Goal: Transaction & Acquisition: Purchase product/service

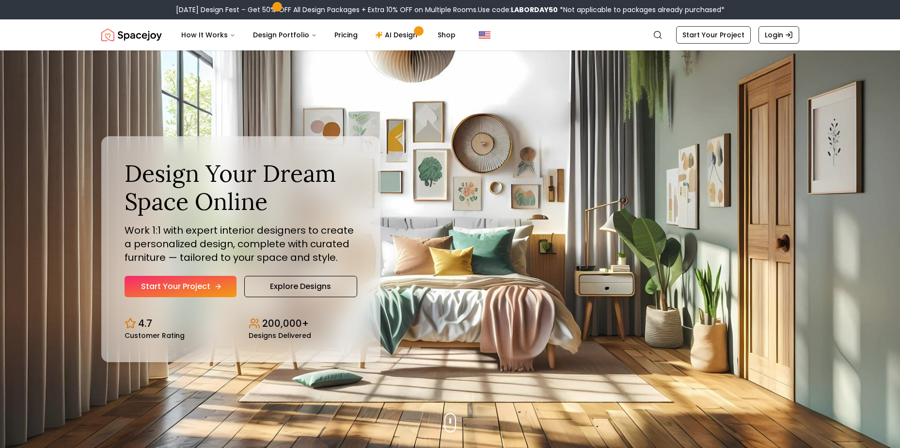
click at [211, 282] on link "Start Your Project" at bounding box center [181, 286] width 112 height 21
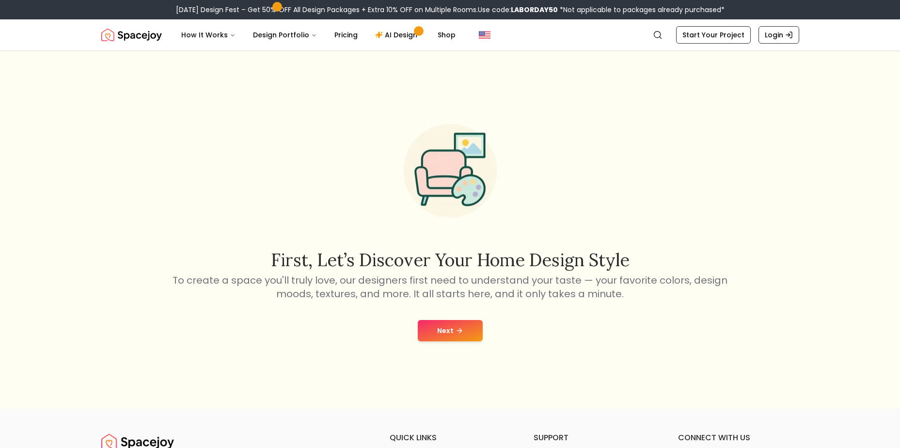
click at [458, 331] on icon at bounding box center [460, 331] width 8 height 8
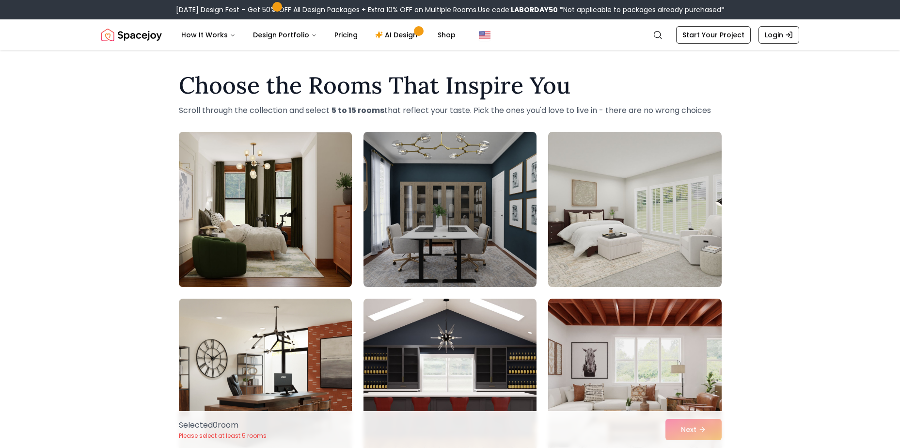
click at [280, 215] on img at bounding box center [266, 209] width 182 height 163
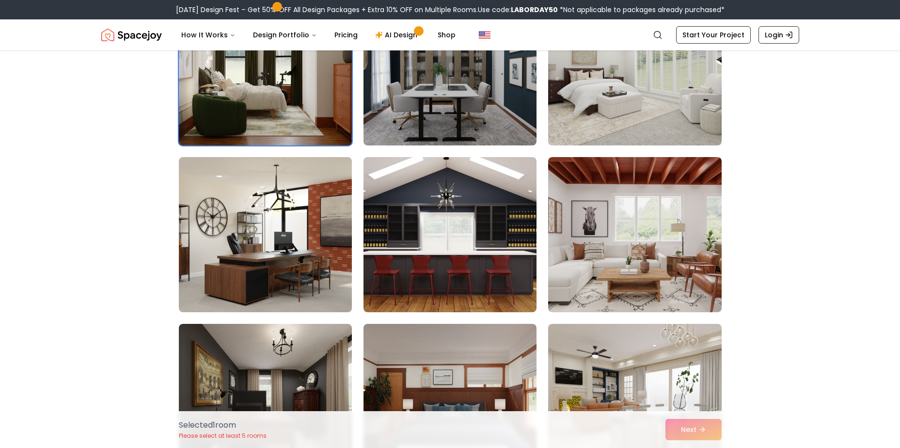
scroll to position [142, 0]
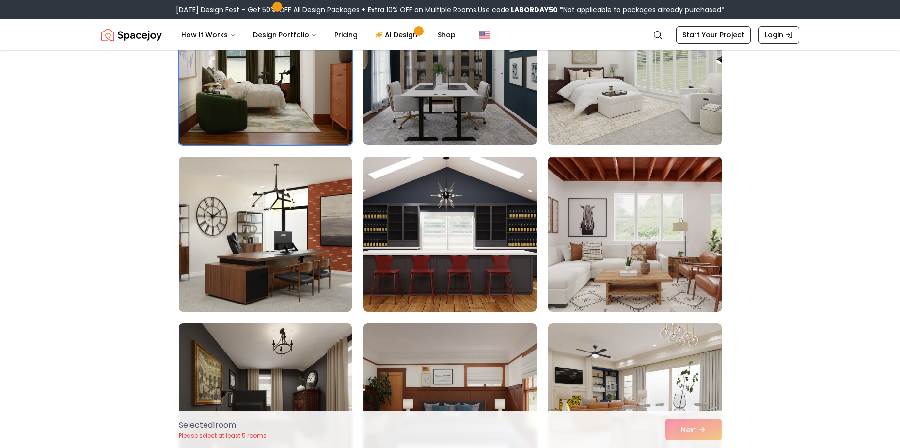
click at [655, 243] on img at bounding box center [635, 234] width 182 height 163
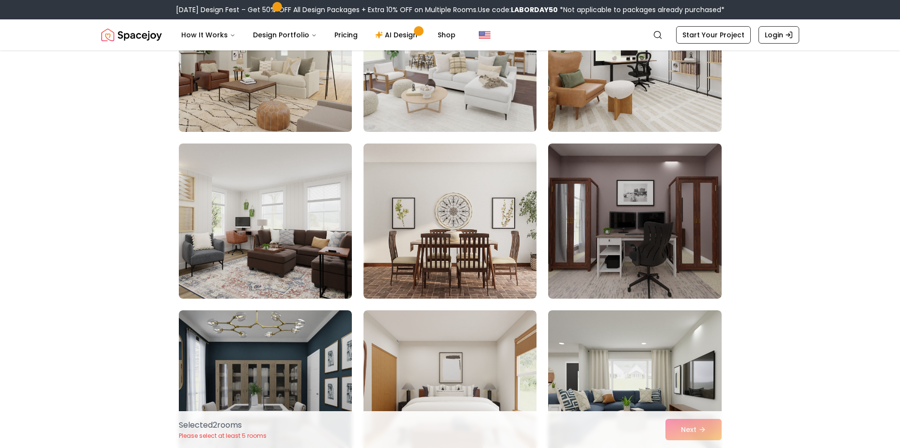
scroll to position [1323, 0]
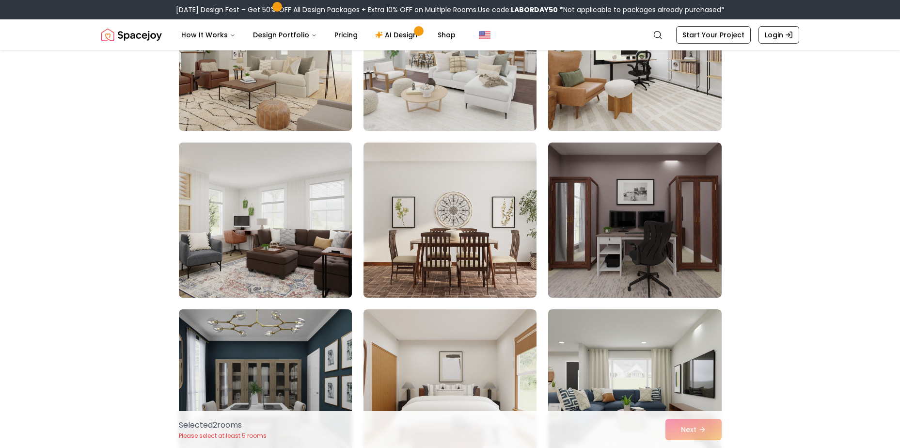
click at [251, 236] on img at bounding box center [266, 220] width 182 height 163
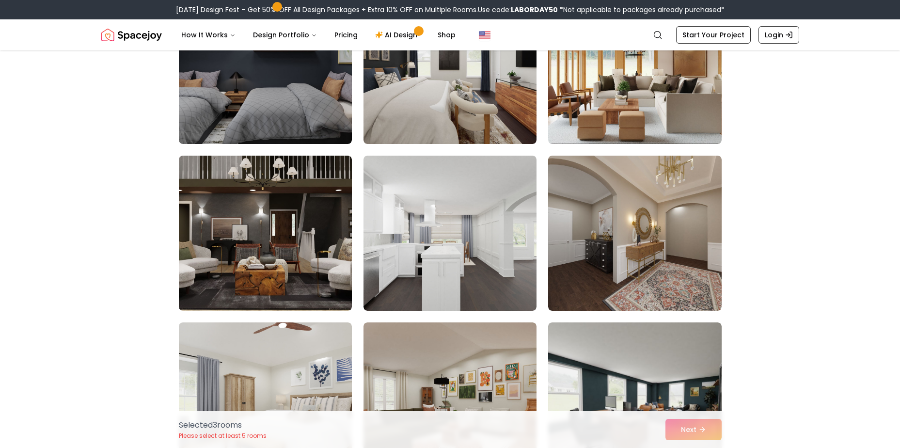
scroll to position [1811, 0]
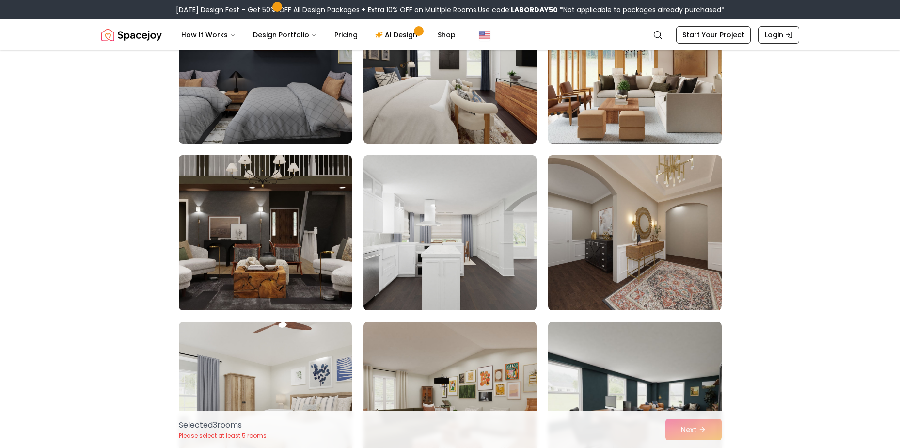
click at [231, 239] on img at bounding box center [266, 232] width 182 height 163
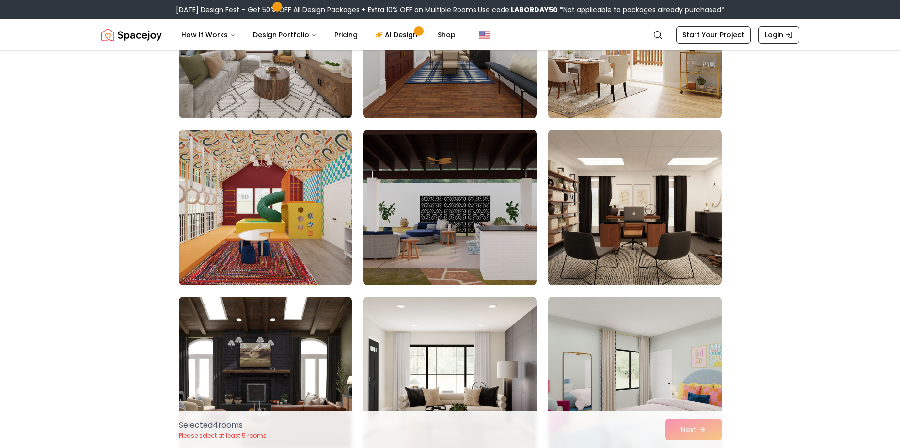
scroll to position [2838, 0]
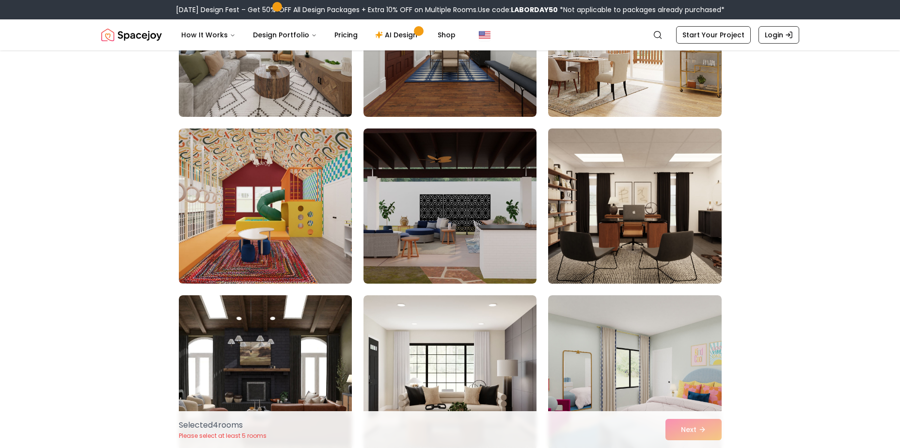
click at [618, 208] on img at bounding box center [635, 206] width 182 height 163
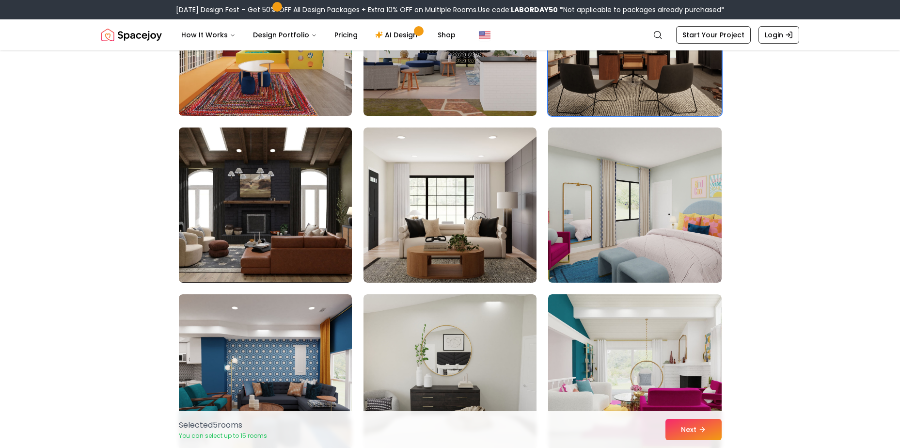
scroll to position [3009, 0]
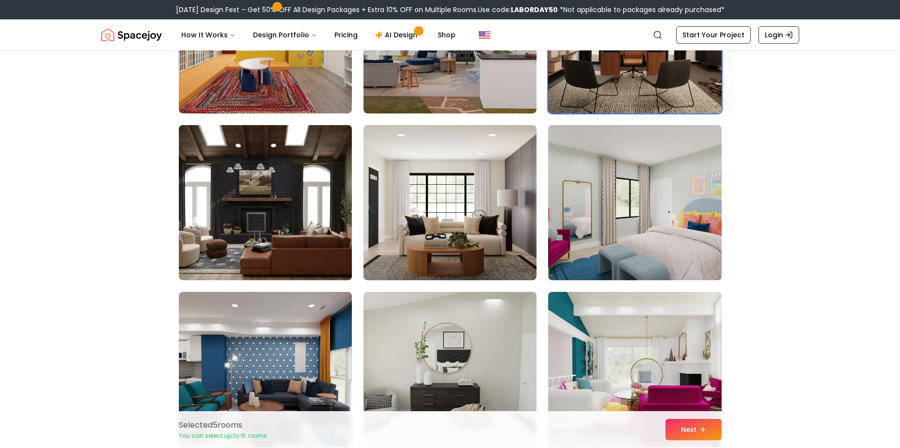
click at [226, 196] on img at bounding box center [266, 202] width 182 height 163
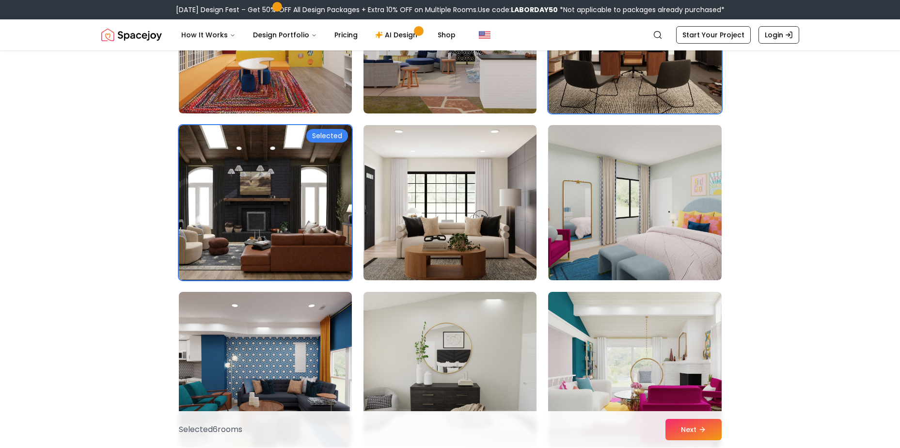
click at [475, 221] on img at bounding box center [450, 202] width 182 height 163
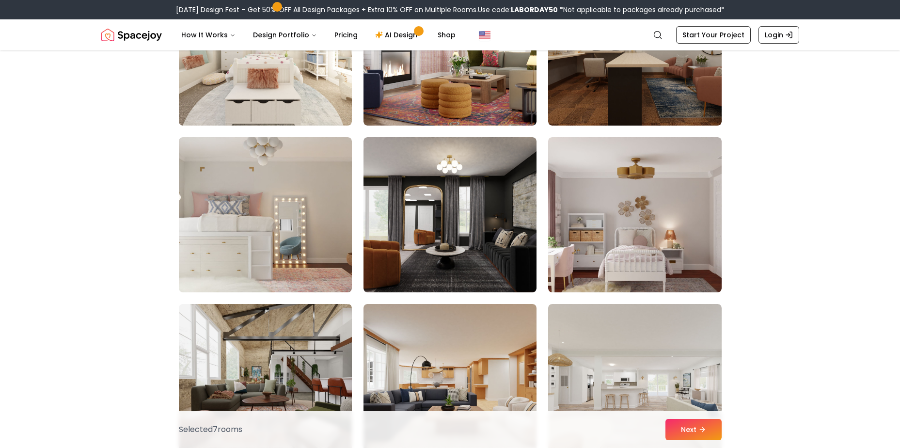
scroll to position [4665, 0]
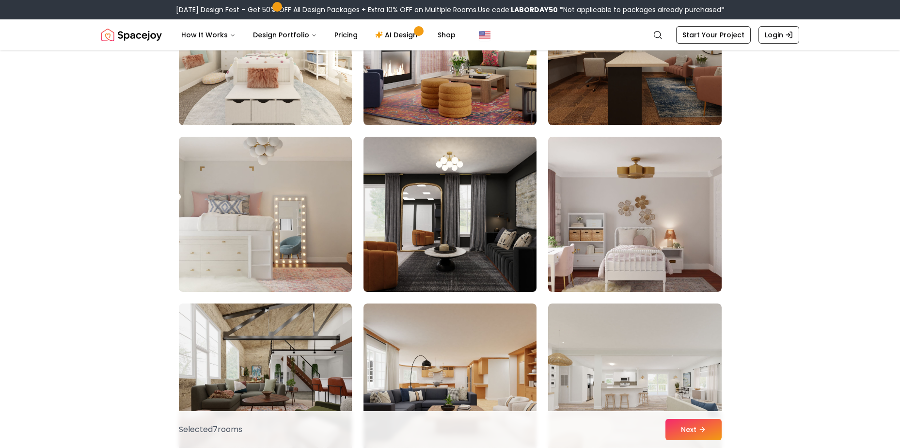
click at [445, 211] on img at bounding box center [450, 214] width 182 height 163
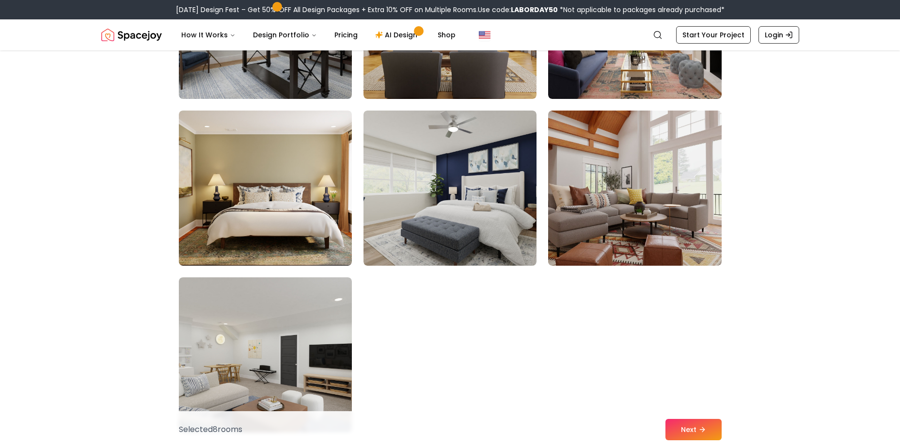
scroll to position [5509, 0]
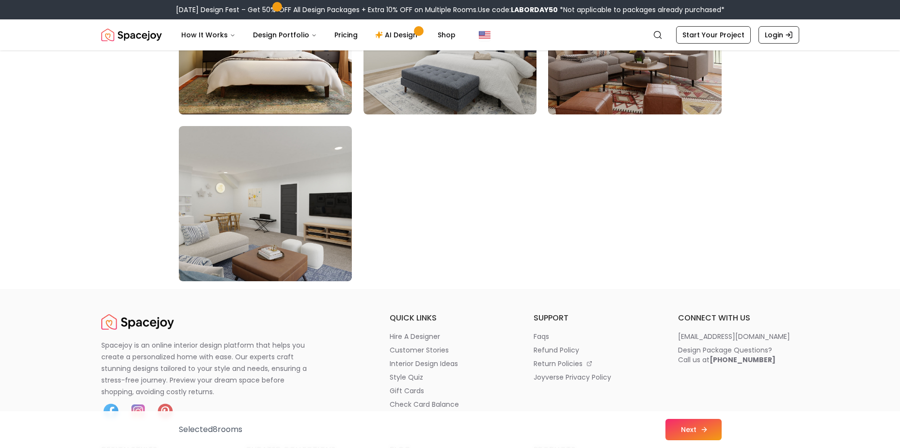
click at [679, 421] on button "Next" at bounding box center [694, 429] width 56 height 21
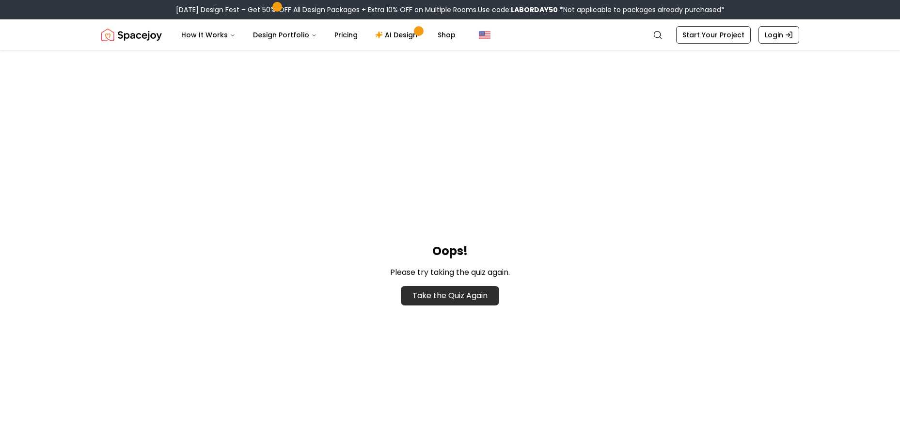
click at [445, 296] on link "Take the Quiz Again" at bounding box center [450, 295] width 98 height 19
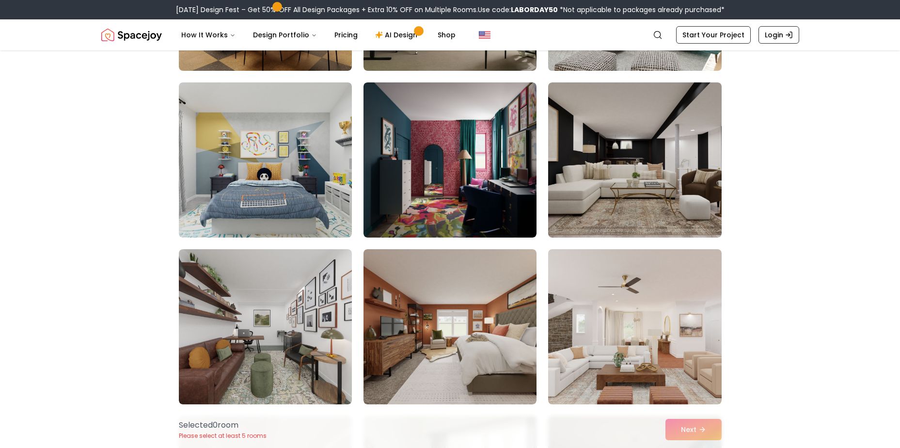
scroll to position [206, 0]
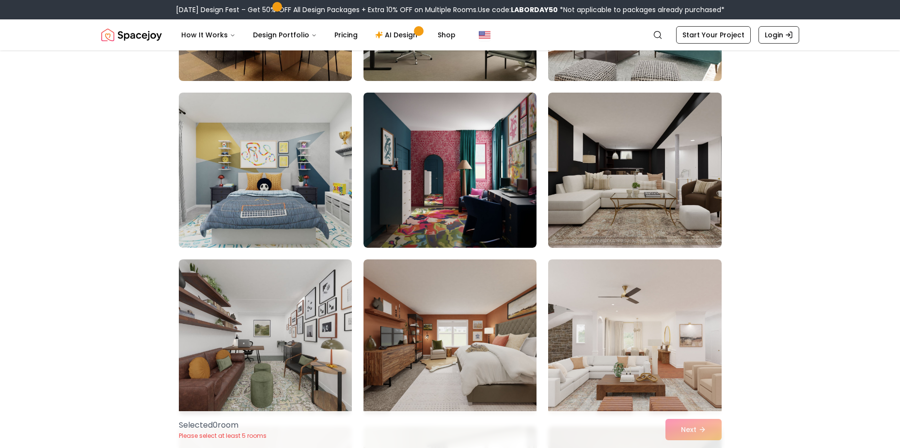
click at [678, 153] on img at bounding box center [634, 170] width 173 height 155
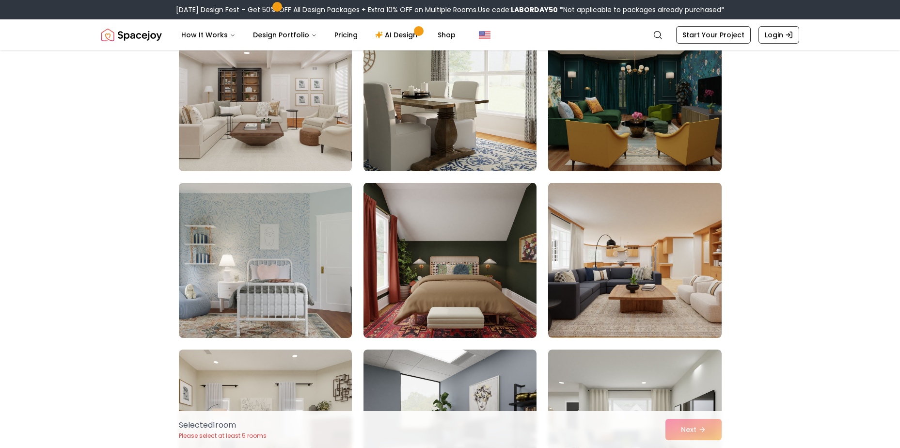
scroll to position [617, 0]
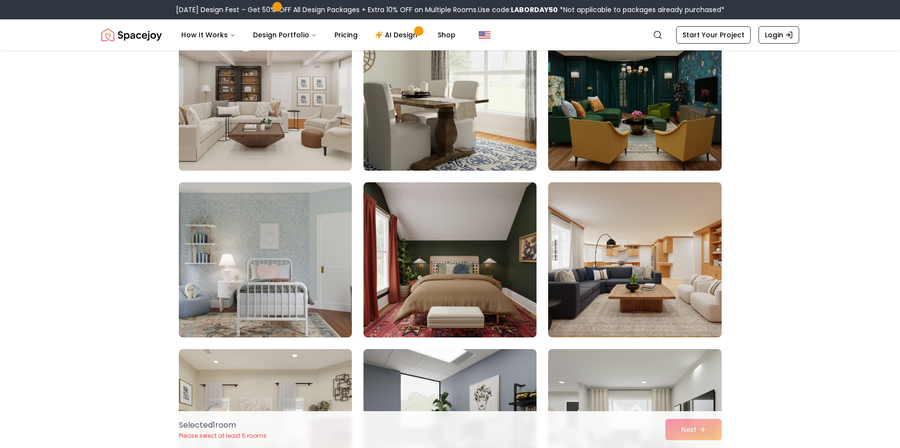
click at [272, 99] on img at bounding box center [266, 93] width 182 height 163
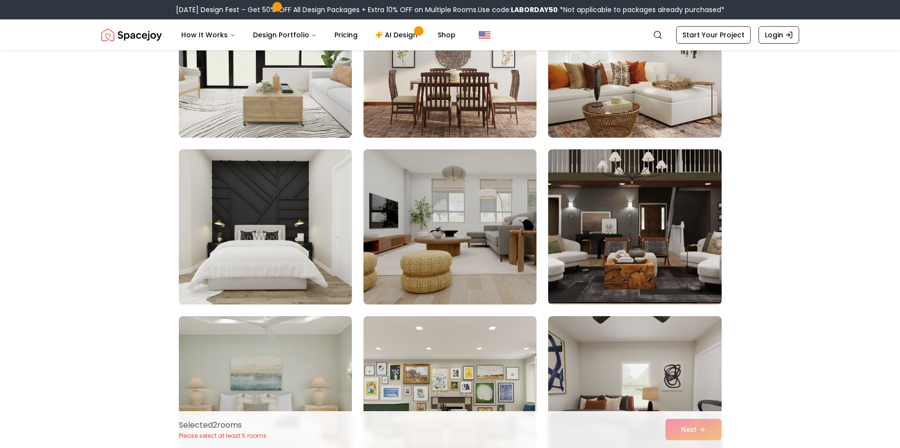
scroll to position [1485, 0]
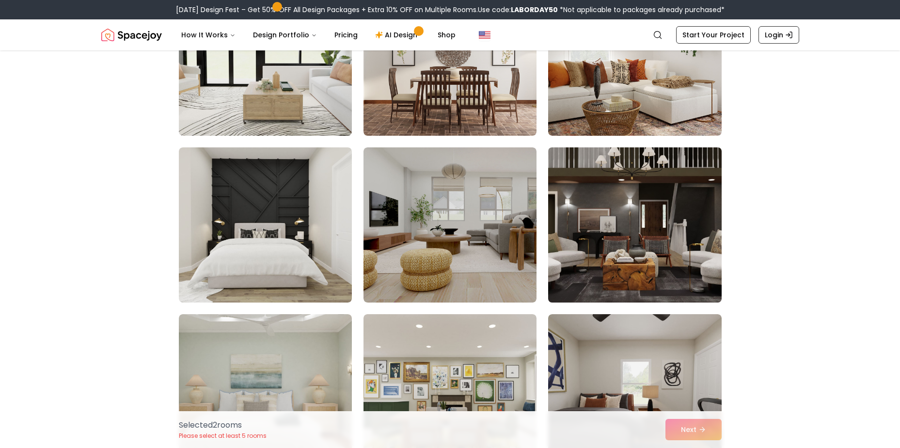
click at [707, 258] on img at bounding box center [635, 224] width 182 height 163
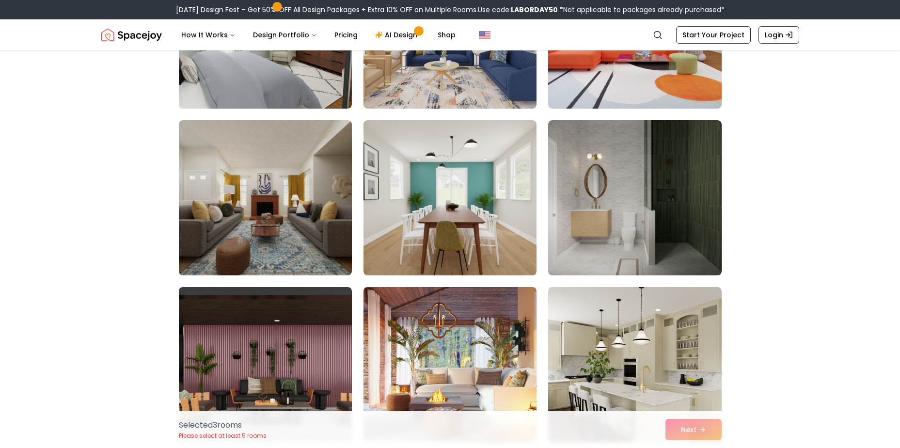
scroll to position [2013, 0]
click at [669, 201] on img at bounding box center [635, 197] width 182 height 163
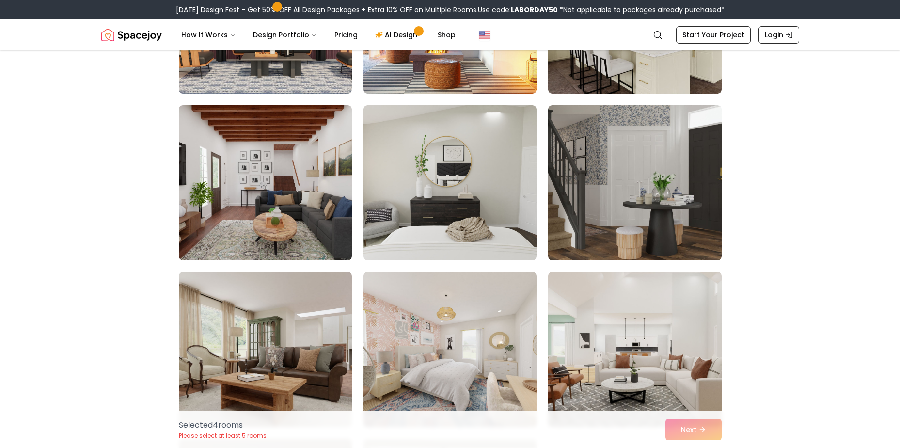
scroll to position [2363, 0]
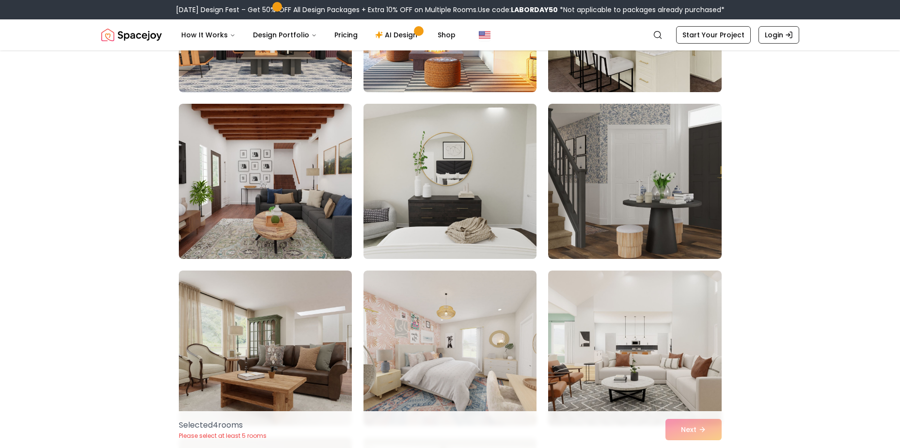
click at [505, 196] on img at bounding box center [450, 181] width 182 height 163
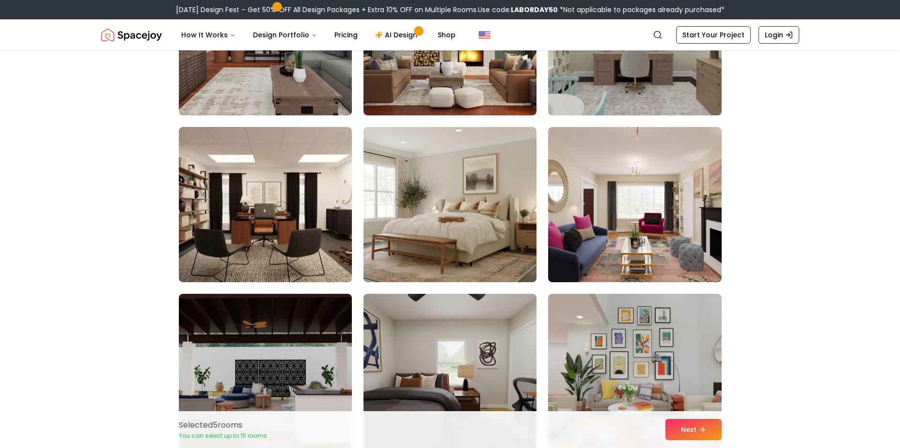
scroll to position [3509, 0]
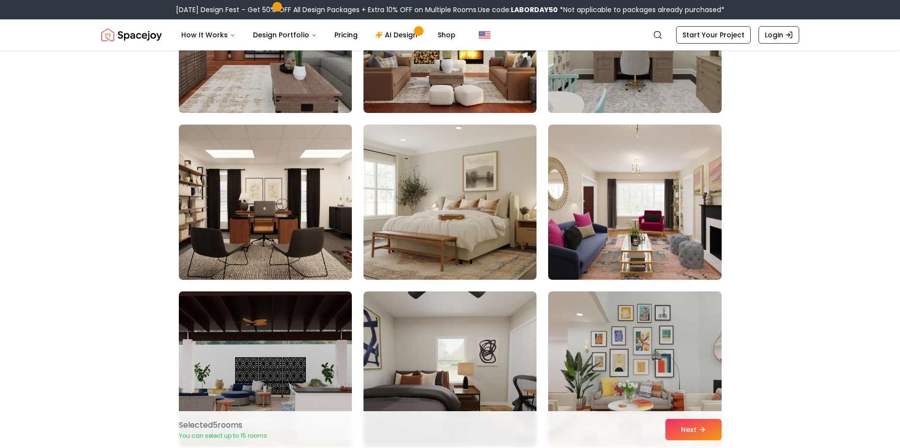
click at [284, 207] on img at bounding box center [266, 202] width 182 height 163
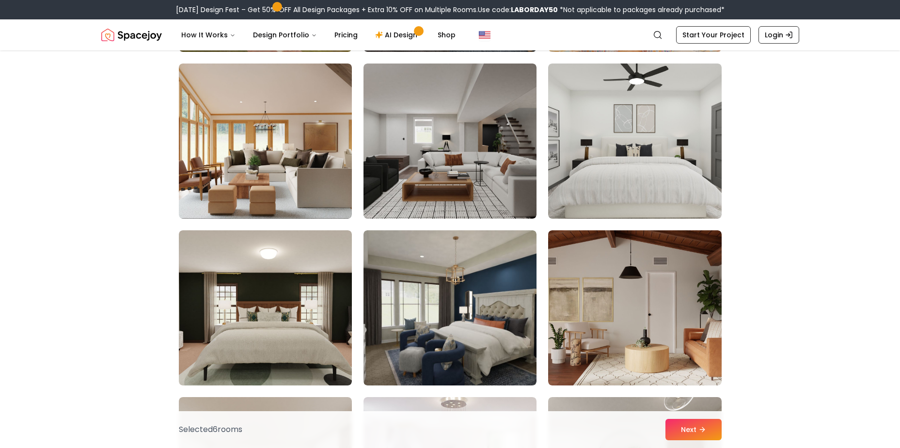
scroll to position [3904, 0]
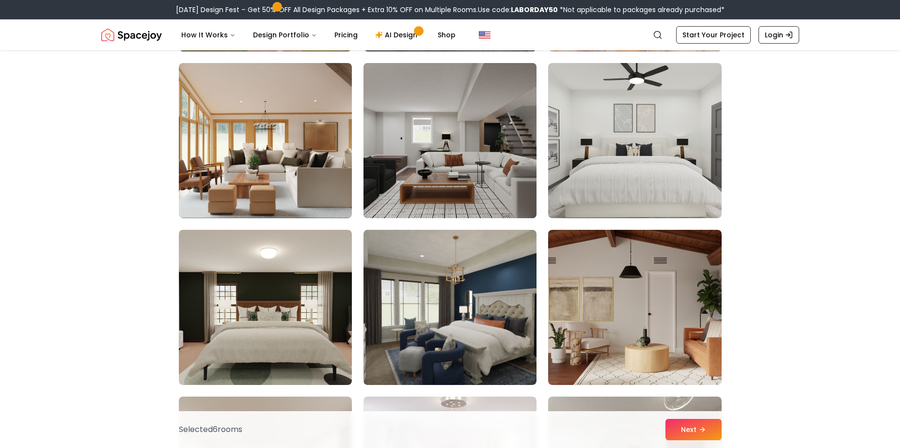
click at [437, 130] on img at bounding box center [450, 140] width 182 height 163
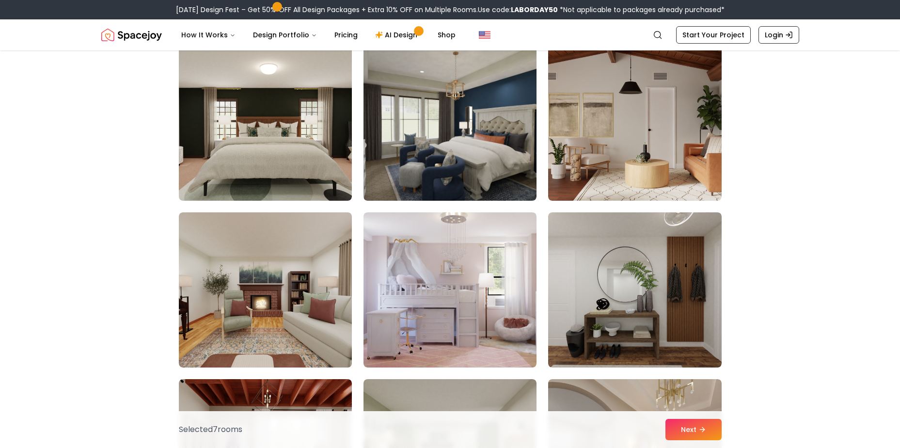
scroll to position [4089, 0]
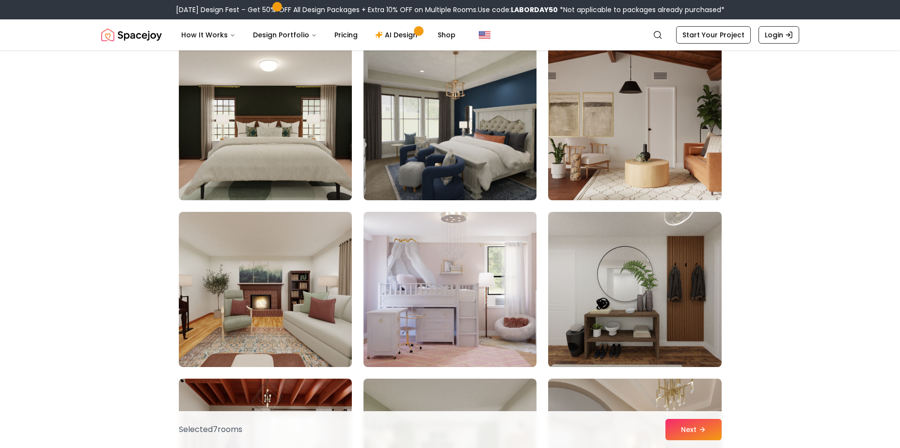
click at [244, 118] on img at bounding box center [266, 122] width 182 height 163
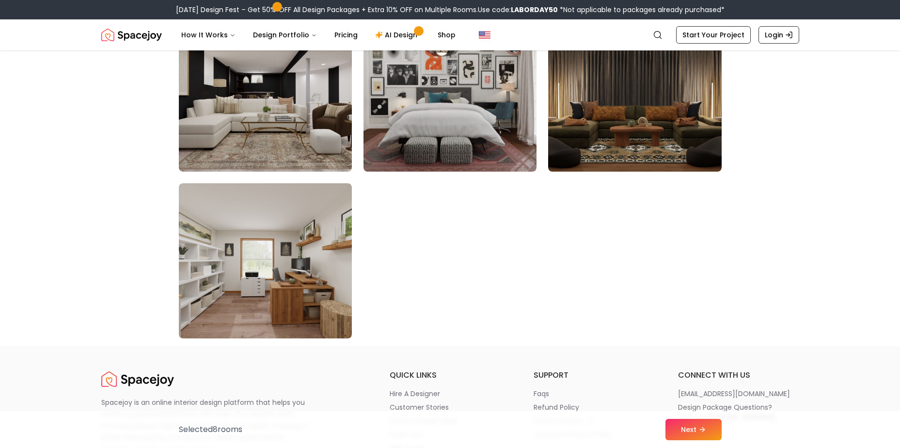
scroll to position [5454, 0]
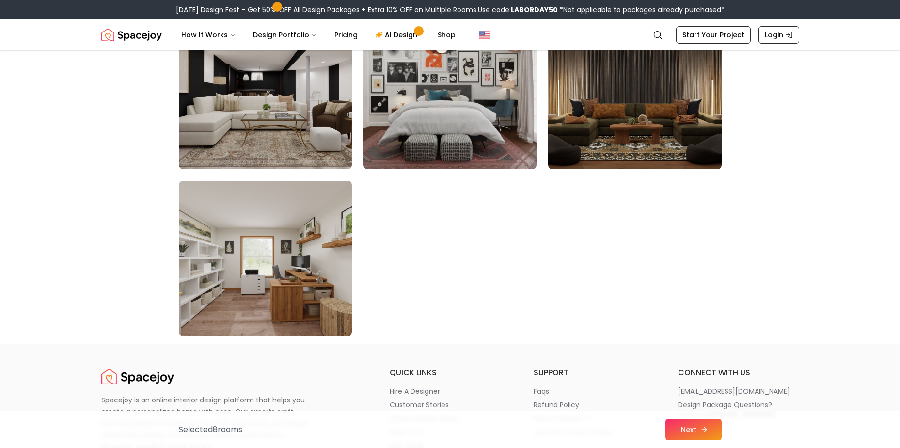
click at [695, 425] on button "Next" at bounding box center [694, 429] width 56 height 21
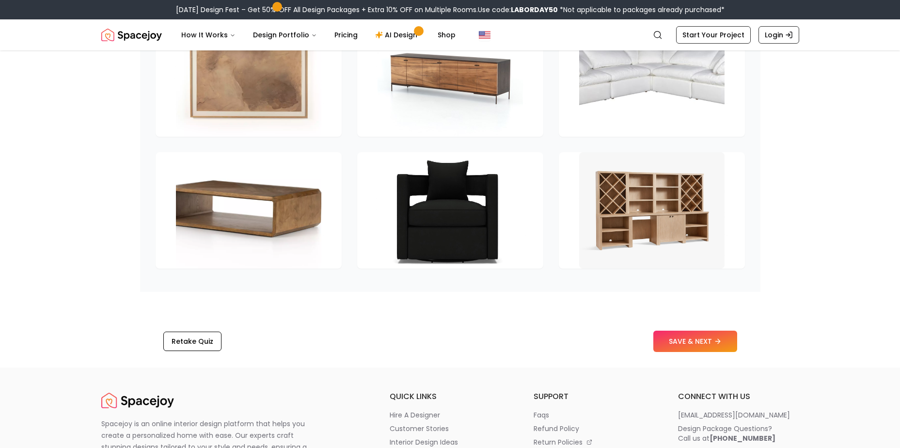
scroll to position [1406, 0]
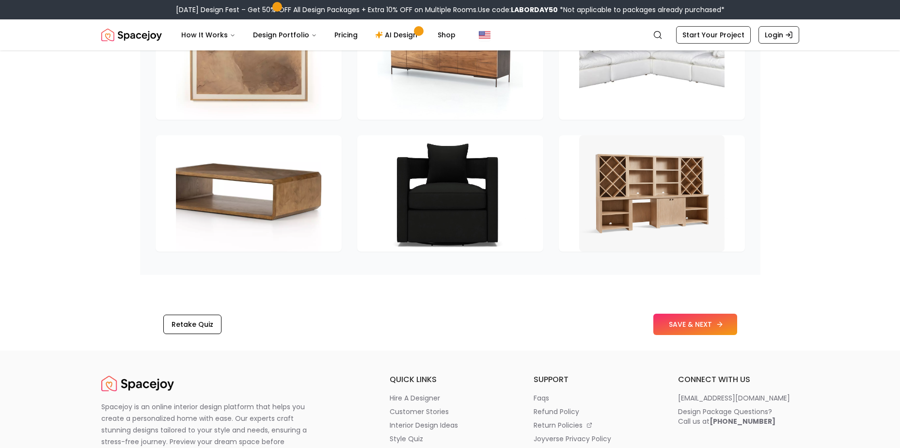
click at [689, 328] on button "SAVE & NEXT" at bounding box center [695, 324] width 84 height 21
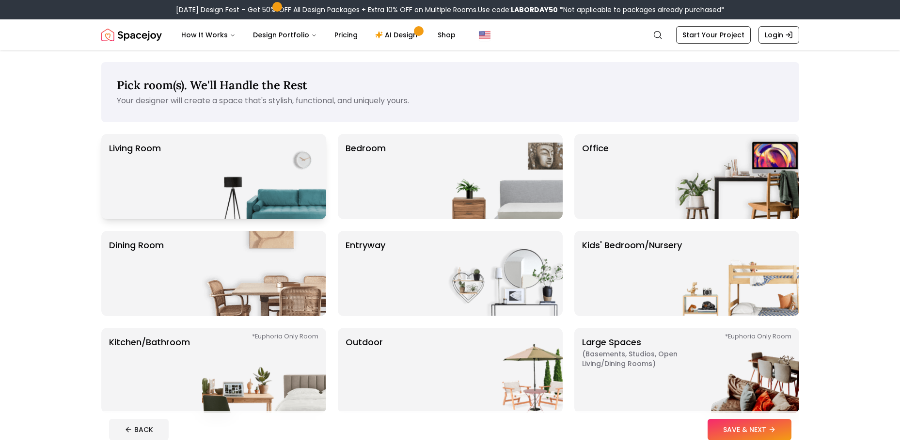
click at [218, 176] on img at bounding box center [264, 176] width 124 height 85
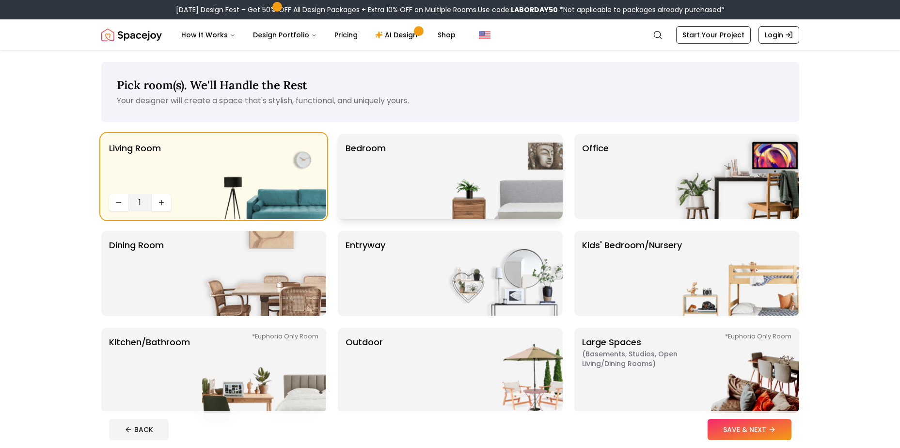
click at [388, 187] on div "Bedroom" at bounding box center [450, 176] width 225 height 85
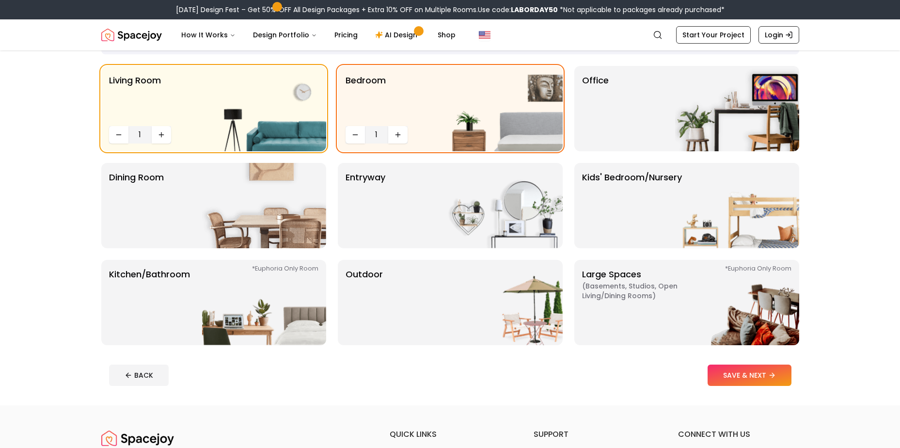
scroll to position [68, 0]
click at [751, 380] on button "SAVE & NEXT" at bounding box center [750, 374] width 84 height 21
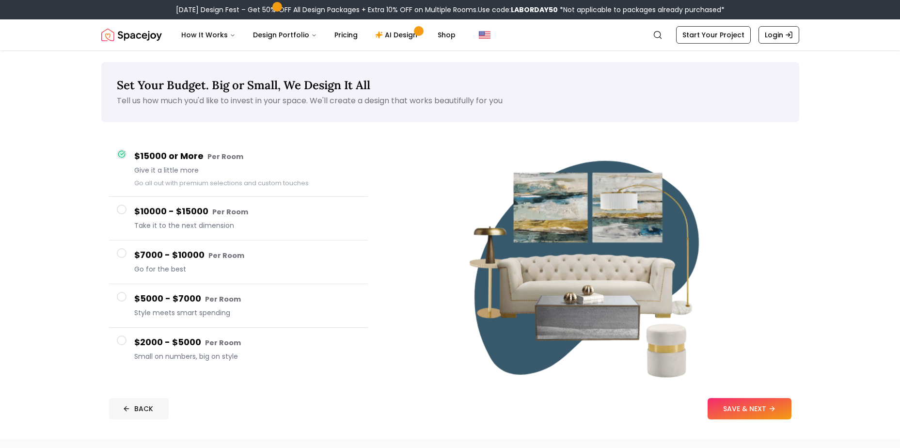
click at [126, 404] on button "BACK" at bounding box center [139, 408] width 60 height 21
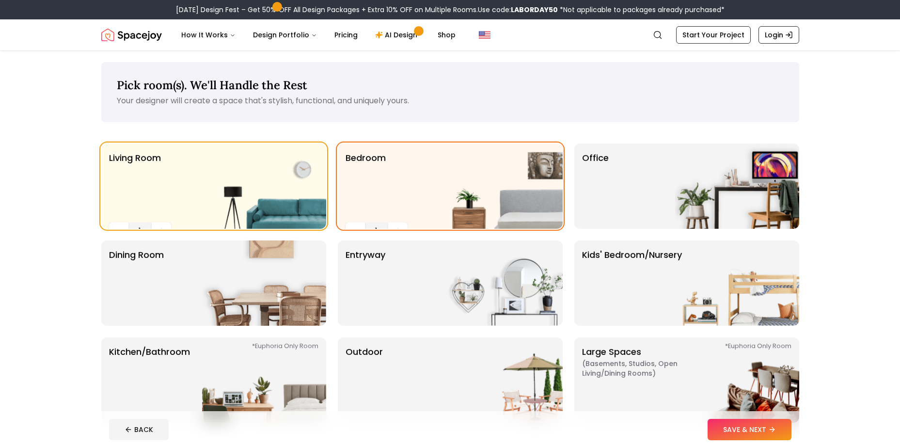
scroll to position [68, 0]
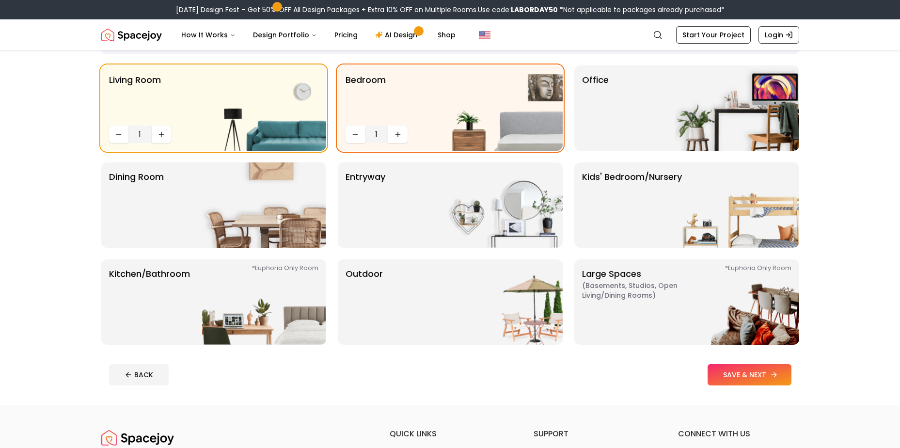
click at [763, 377] on button "SAVE & NEXT" at bounding box center [750, 374] width 84 height 21
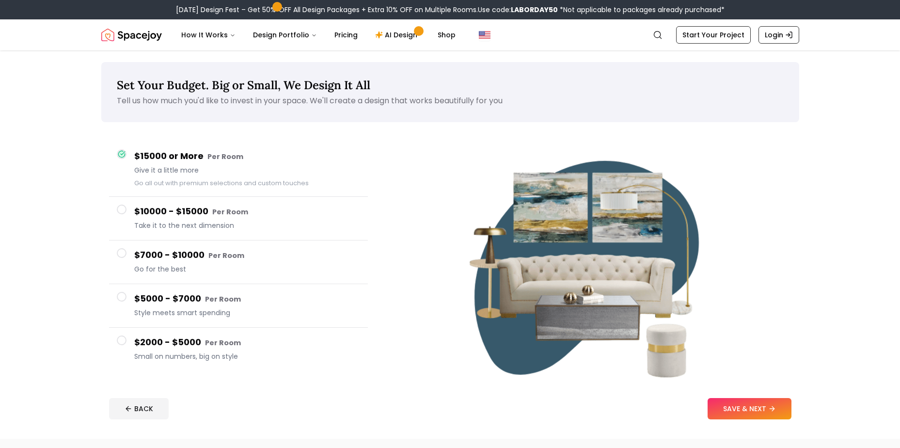
click at [126, 338] on span at bounding box center [122, 340] width 10 height 10
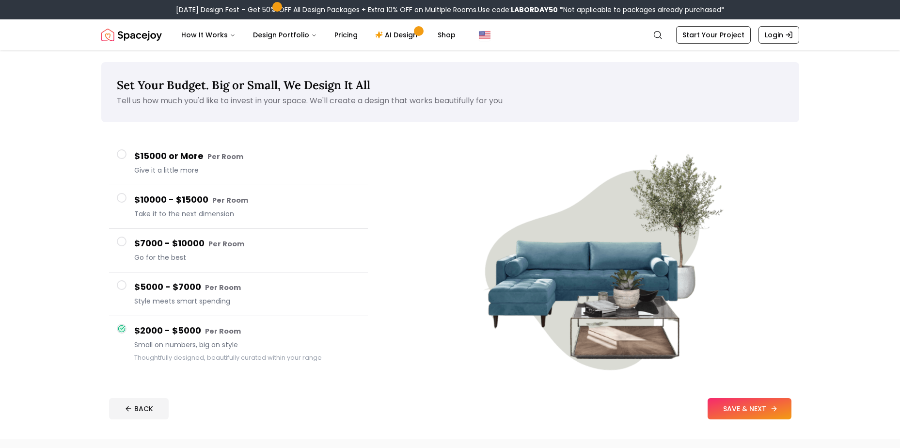
click at [748, 400] on button "SAVE & NEXT" at bounding box center [750, 408] width 84 height 21
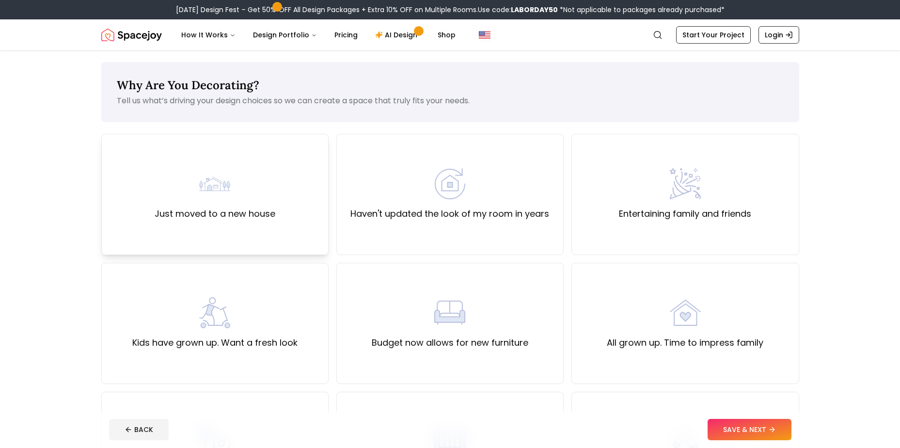
click at [205, 197] on img at bounding box center [214, 183] width 31 height 31
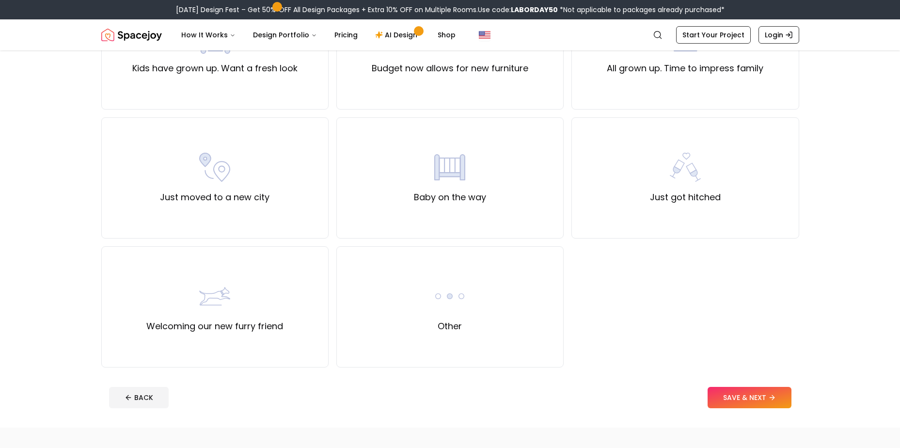
scroll to position [275, 0]
click at [230, 149] on div "Just moved to a new city" at bounding box center [214, 177] width 227 height 121
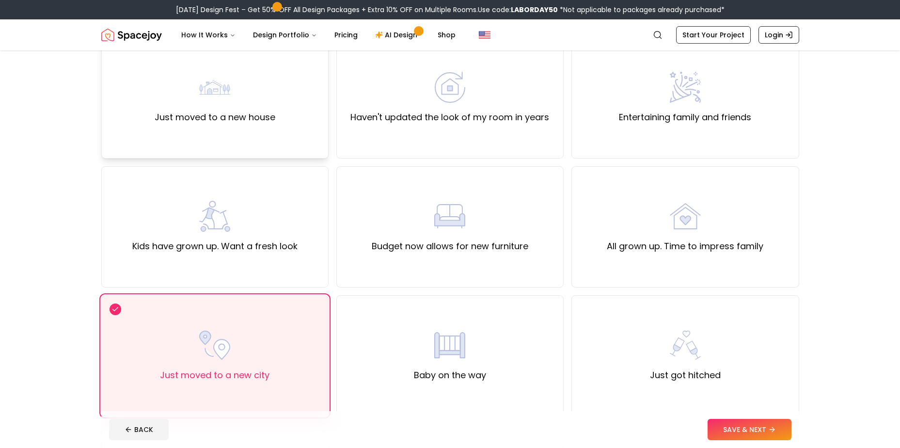
scroll to position [96, 0]
click at [245, 77] on div "Just moved to a new house" at bounding box center [215, 98] width 121 height 52
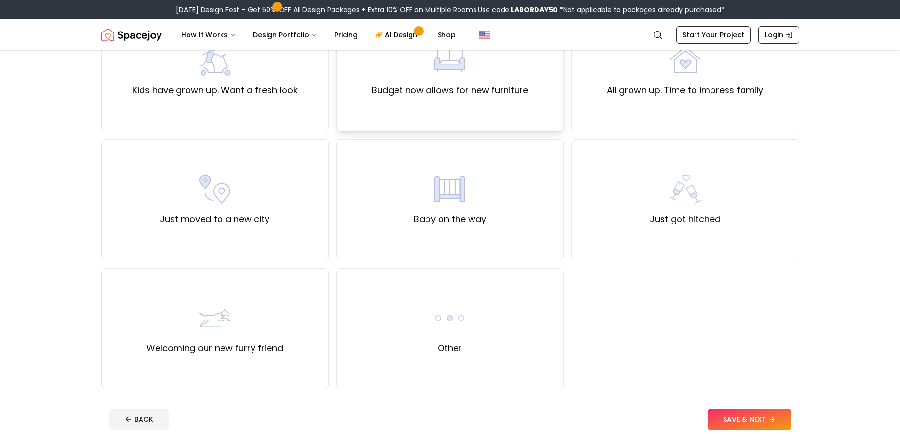
scroll to position [272, 0]
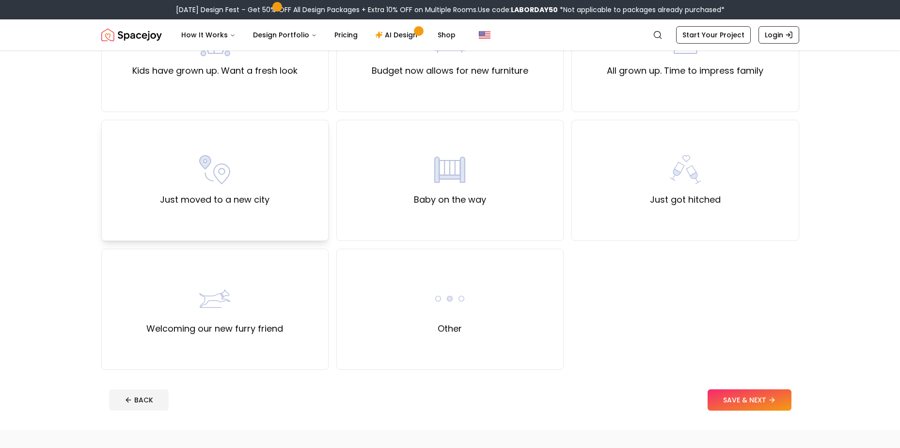
click at [249, 182] on div "Just moved to a new city" at bounding box center [215, 180] width 110 height 52
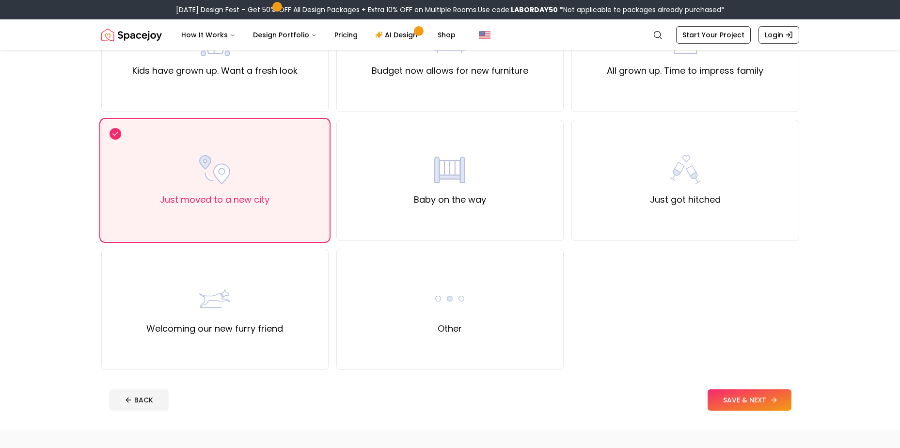
click at [765, 402] on button "SAVE & NEXT" at bounding box center [750, 399] width 84 height 21
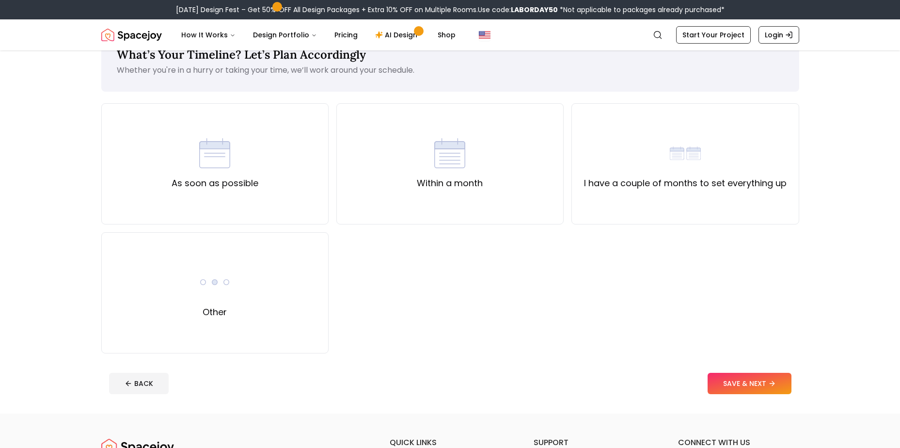
scroll to position [31, 0]
click at [232, 127] on div "As soon as possible" at bounding box center [214, 163] width 227 height 121
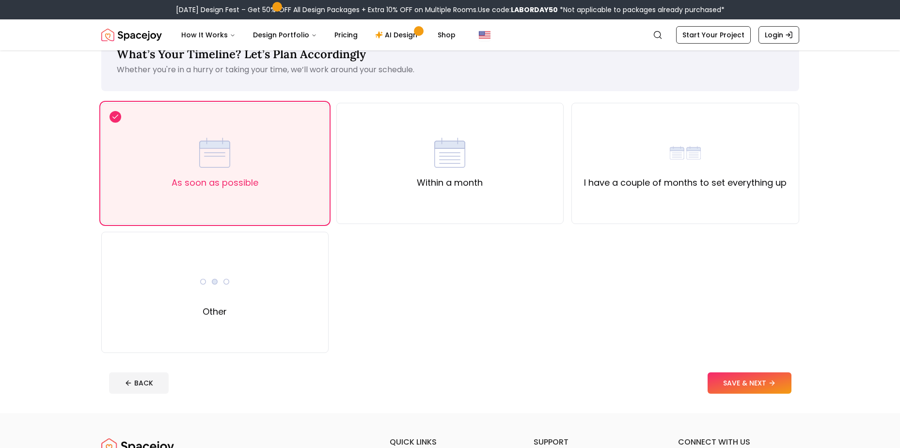
scroll to position [0, 0]
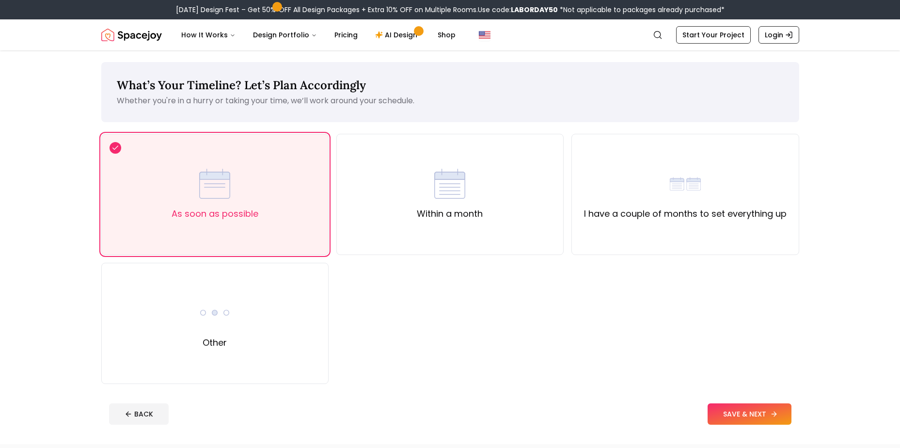
click at [775, 416] on icon at bounding box center [774, 414] width 8 height 8
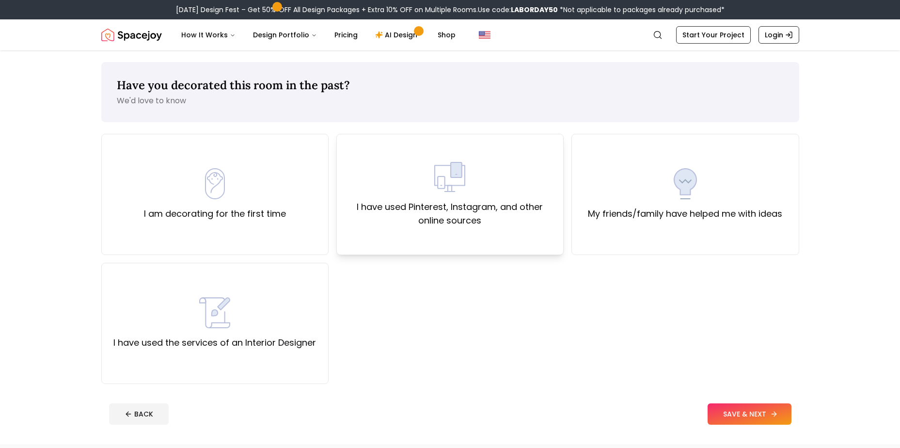
click at [358, 186] on div "I have used Pinterest, Instagram, and other online sources" at bounding box center [450, 194] width 211 height 66
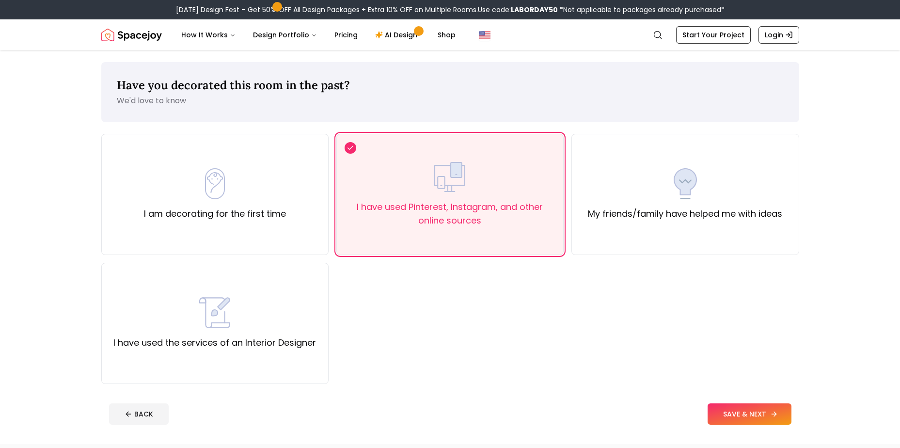
click at [765, 411] on button "SAVE & NEXT" at bounding box center [750, 413] width 84 height 21
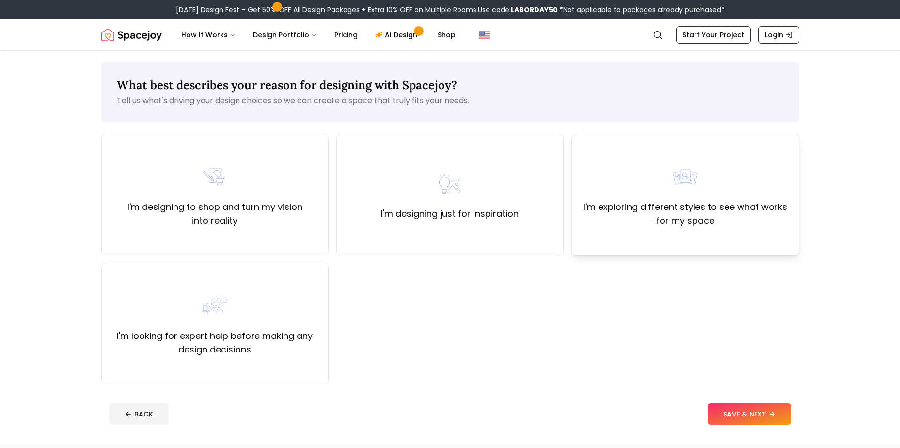
click at [653, 204] on label "I'm exploring different styles to see what works for my space" at bounding box center [685, 213] width 211 height 27
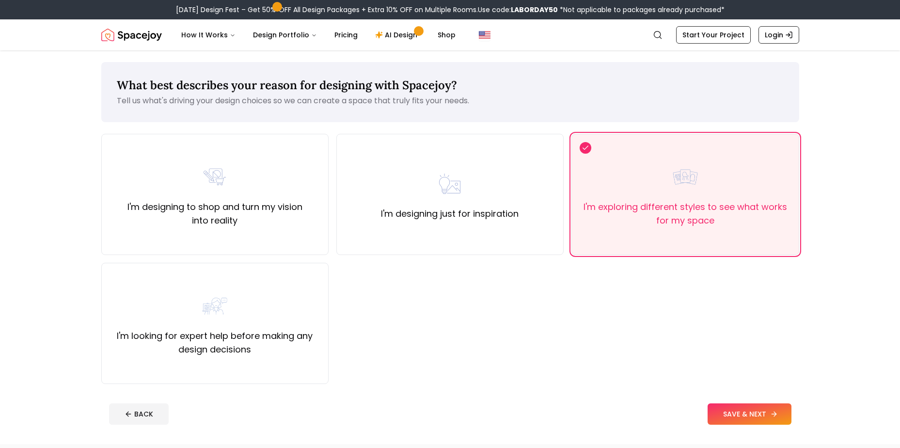
click at [763, 412] on button "SAVE & NEXT" at bounding box center [750, 413] width 84 height 21
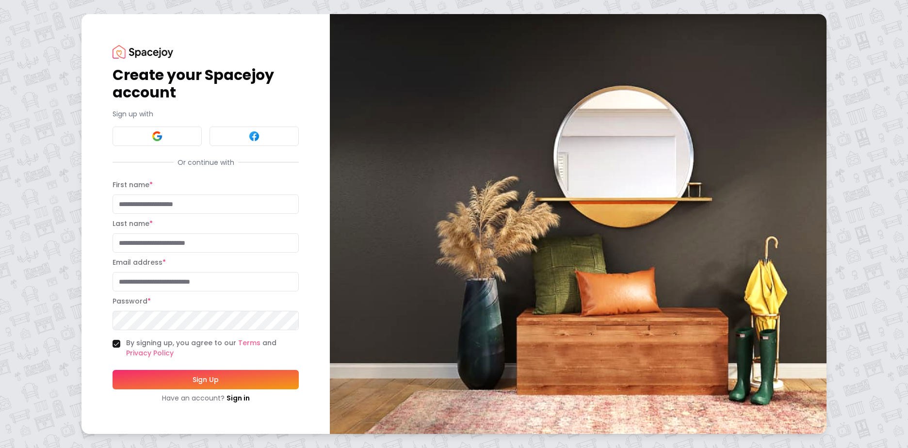
click at [139, 212] on input "First name *" at bounding box center [205, 203] width 186 height 19
type input "******"
type input "****"
type input "**********"
click at [168, 379] on button "Sign Up" at bounding box center [205, 379] width 186 height 19
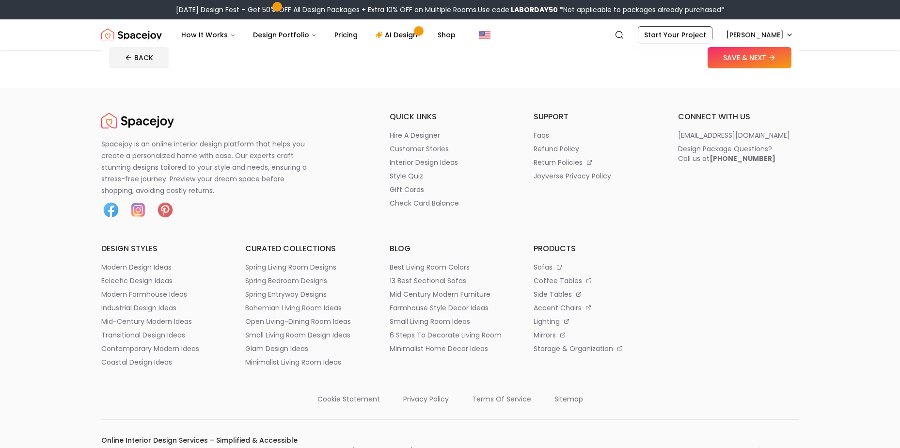
scroll to position [386, 0]
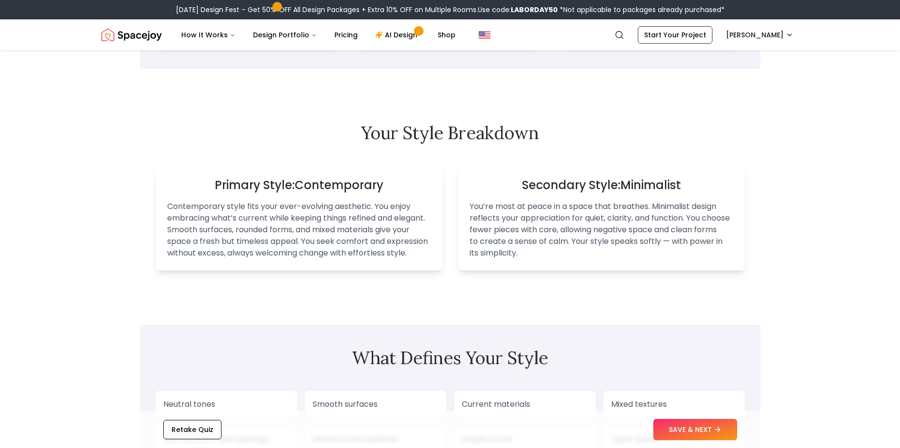
scroll to position [531, 0]
